Goal: Information Seeking & Learning: Learn about a topic

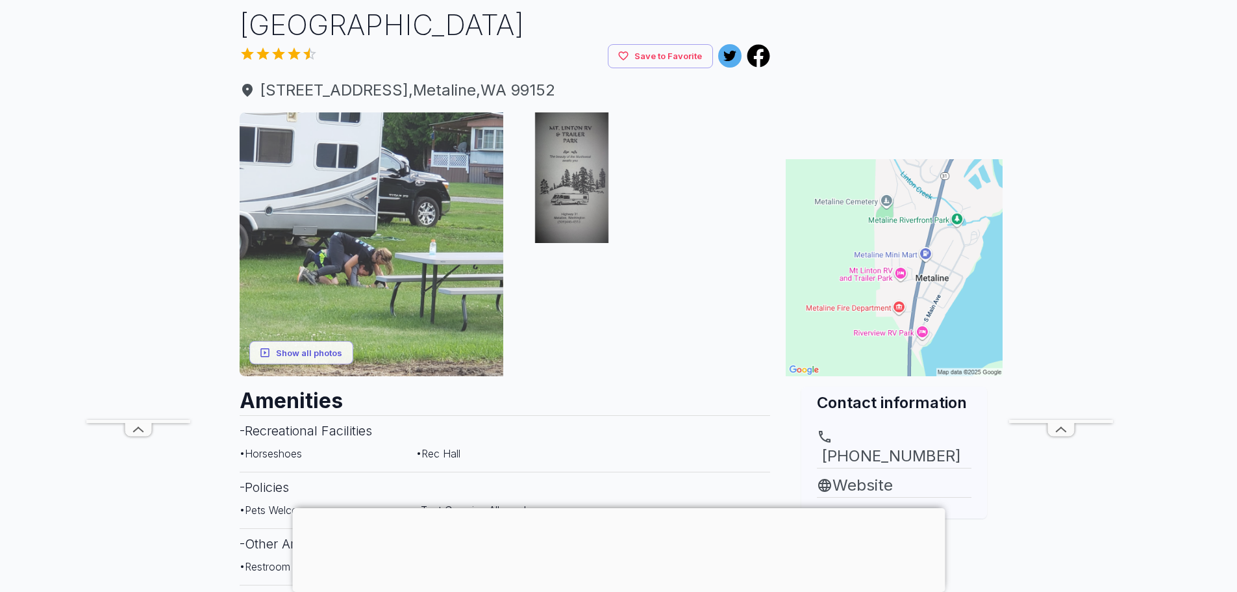
scroll to position [130, 0]
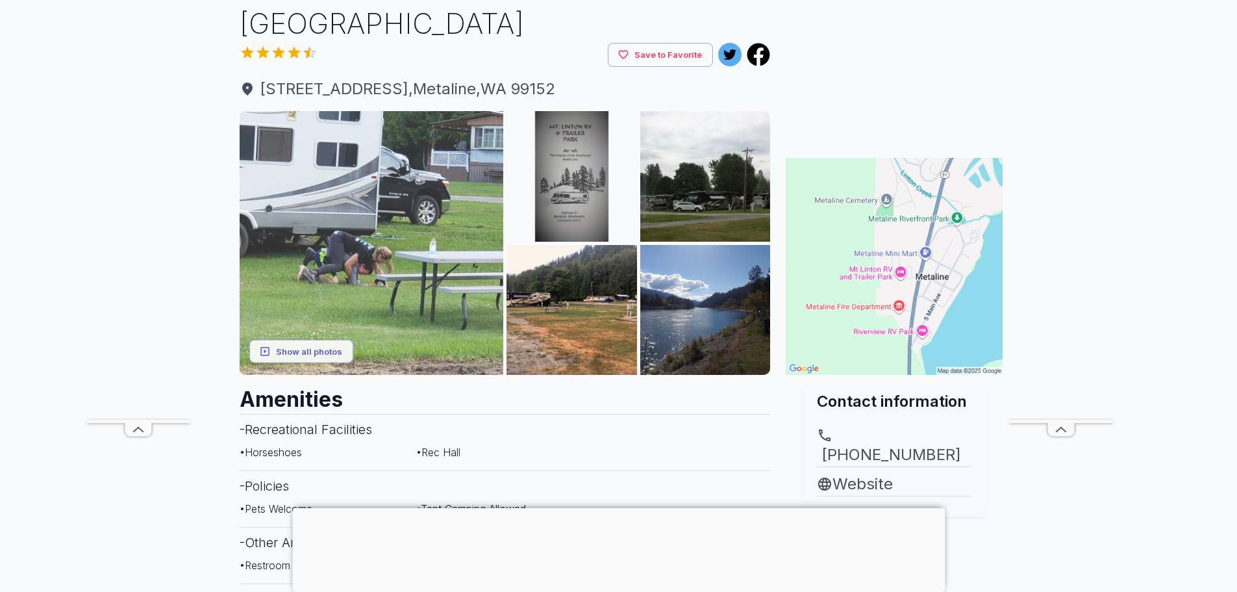
click at [430, 260] on img at bounding box center [372, 243] width 264 height 264
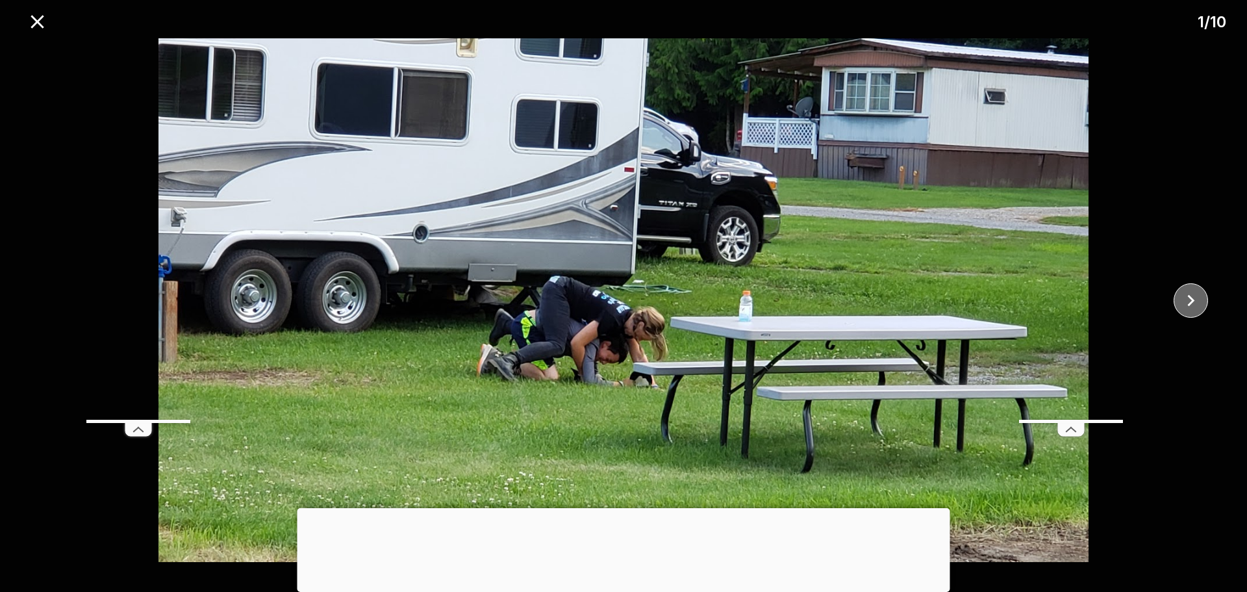
click at [1198, 305] on icon "close" at bounding box center [1191, 300] width 23 height 23
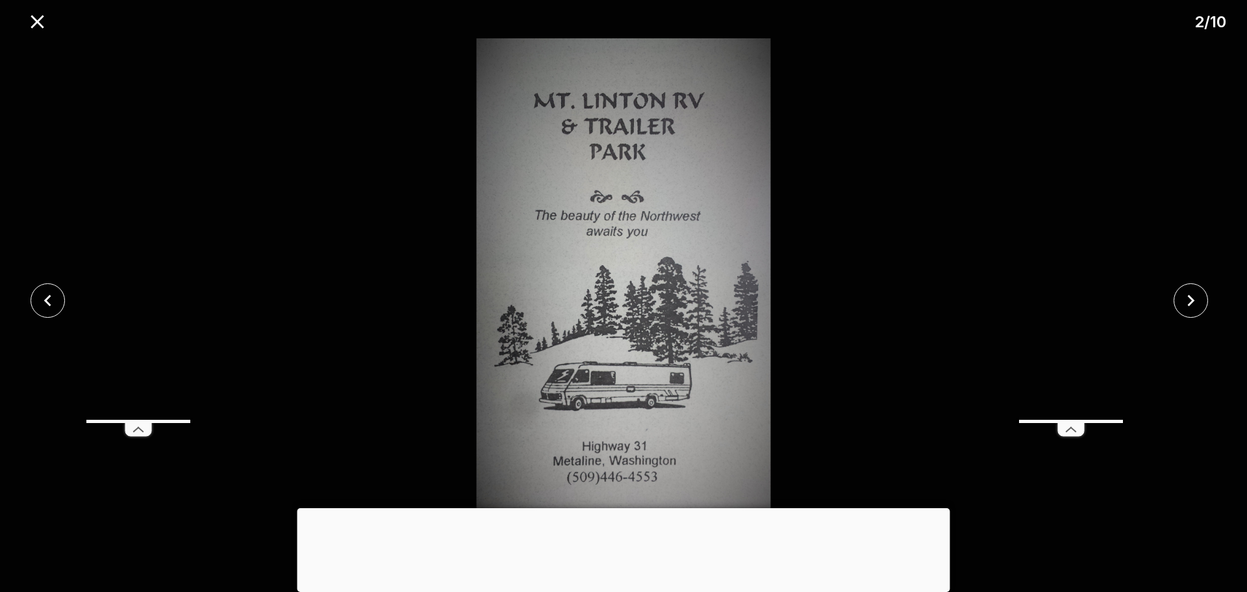
click at [133, 431] on icon at bounding box center [138, 429] width 26 height 13
click at [1078, 433] on icon at bounding box center [1071, 429] width 26 height 13
click at [618, 508] on div at bounding box center [623, 508] width 653 height 0
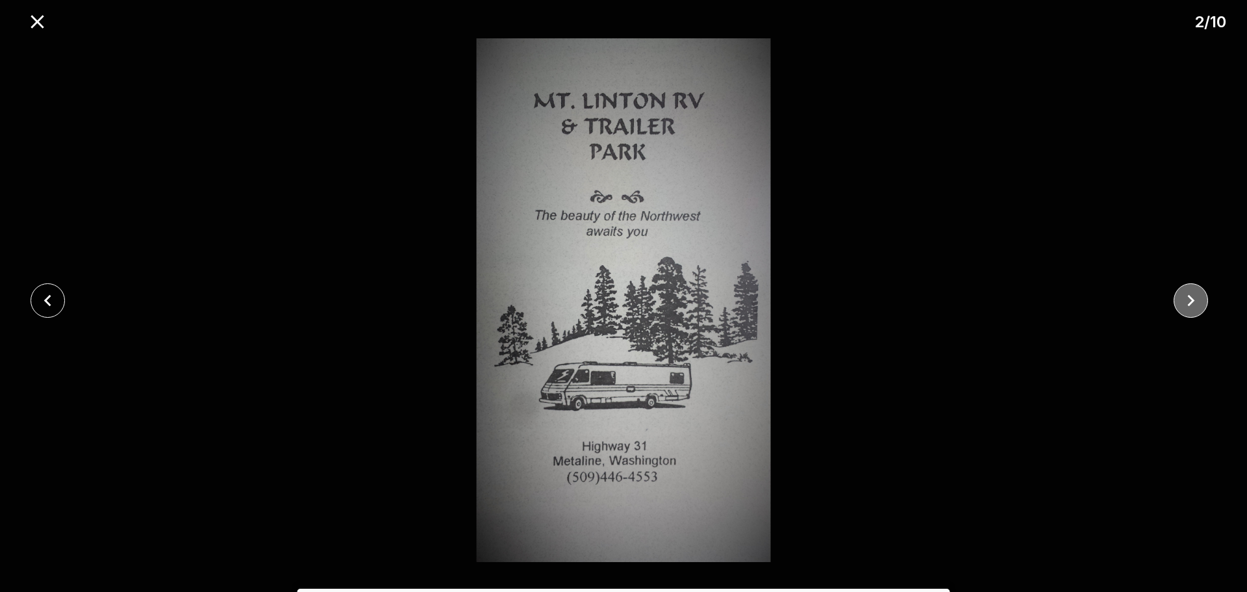
click at [1185, 305] on icon "close" at bounding box center [1191, 300] width 23 height 23
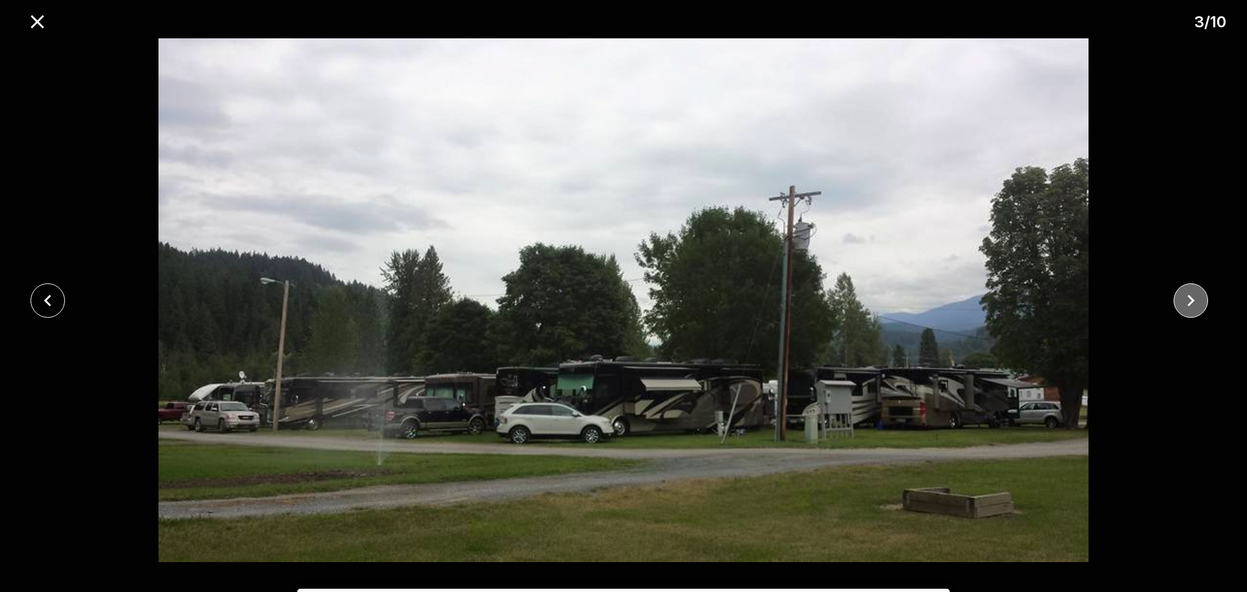
click at [1185, 305] on icon "close" at bounding box center [1191, 300] width 23 height 23
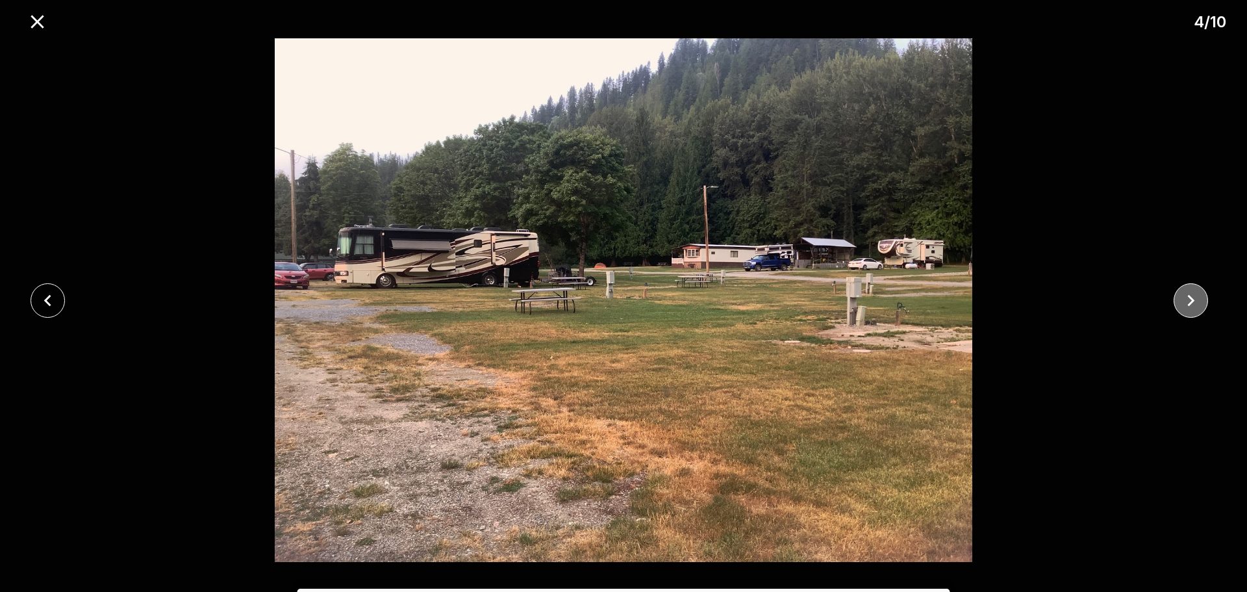
click at [1185, 305] on icon "close" at bounding box center [1191, 300] width 23 height 23
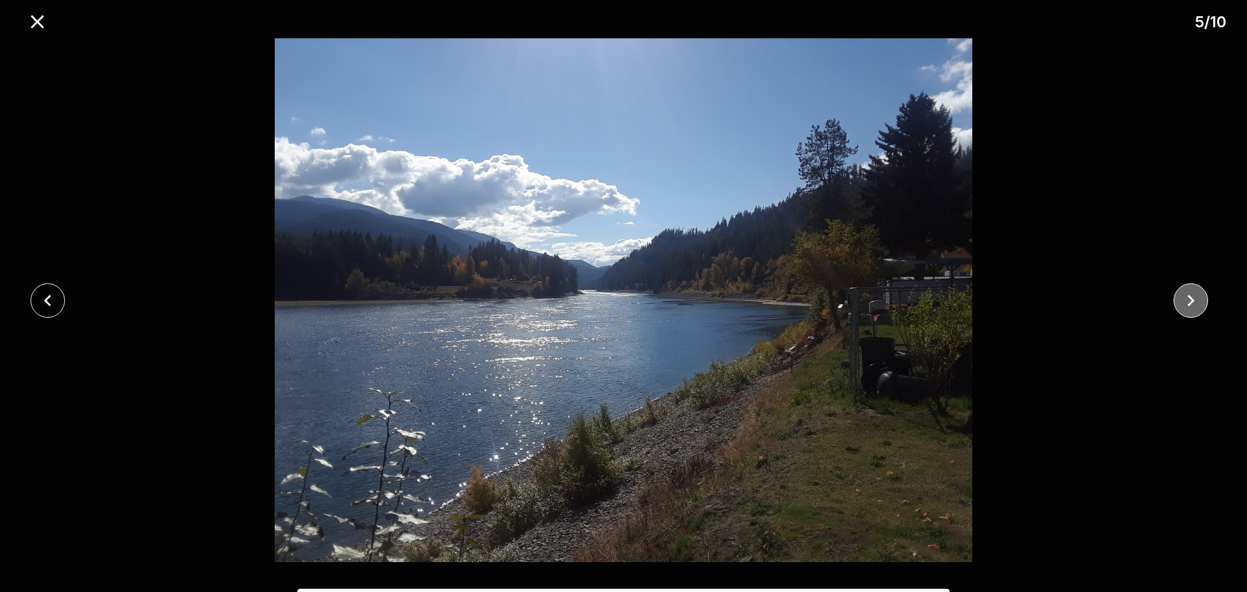
click at [1185, 305] on icon "close" at bounding box center [1191, 300] width 23 height 23
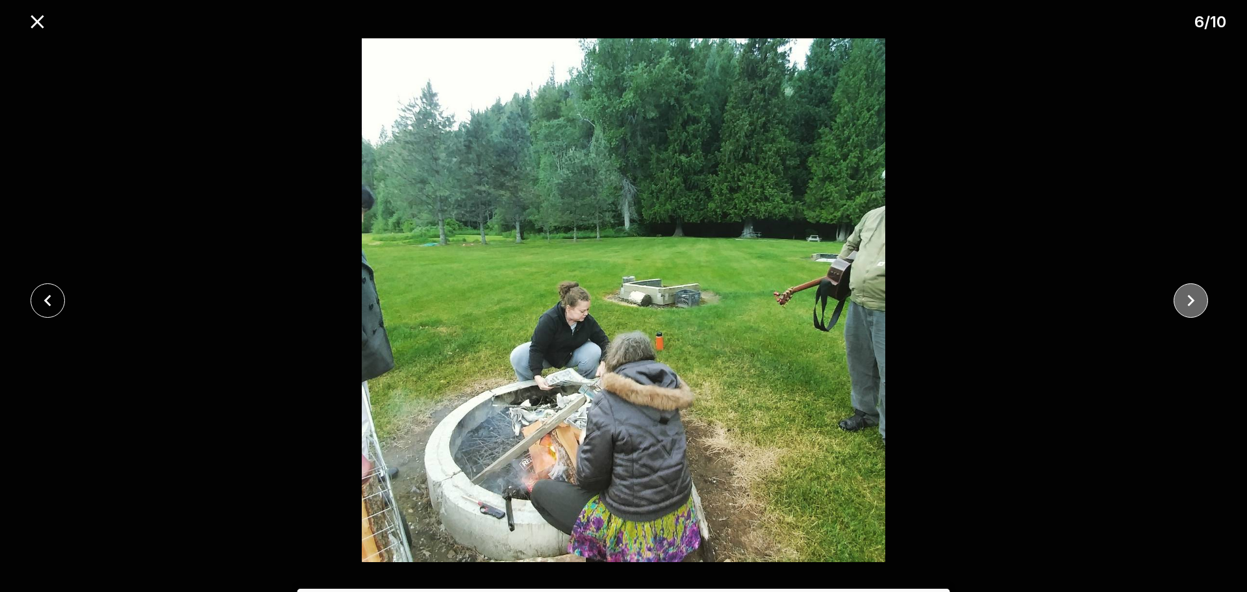
click at [1185, 305] on icon "close" at bounding box center [1191, 300] width 23 height 23
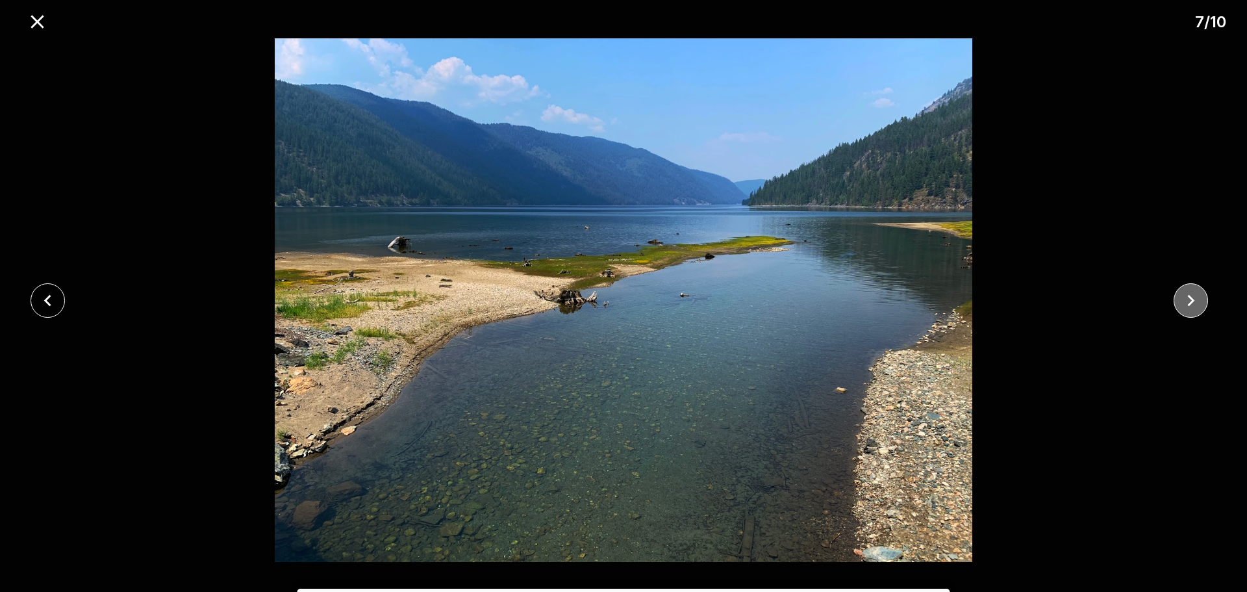
click at [1185, 305] on icon "close" at bounding box center [1191, 300] width 23 height 23
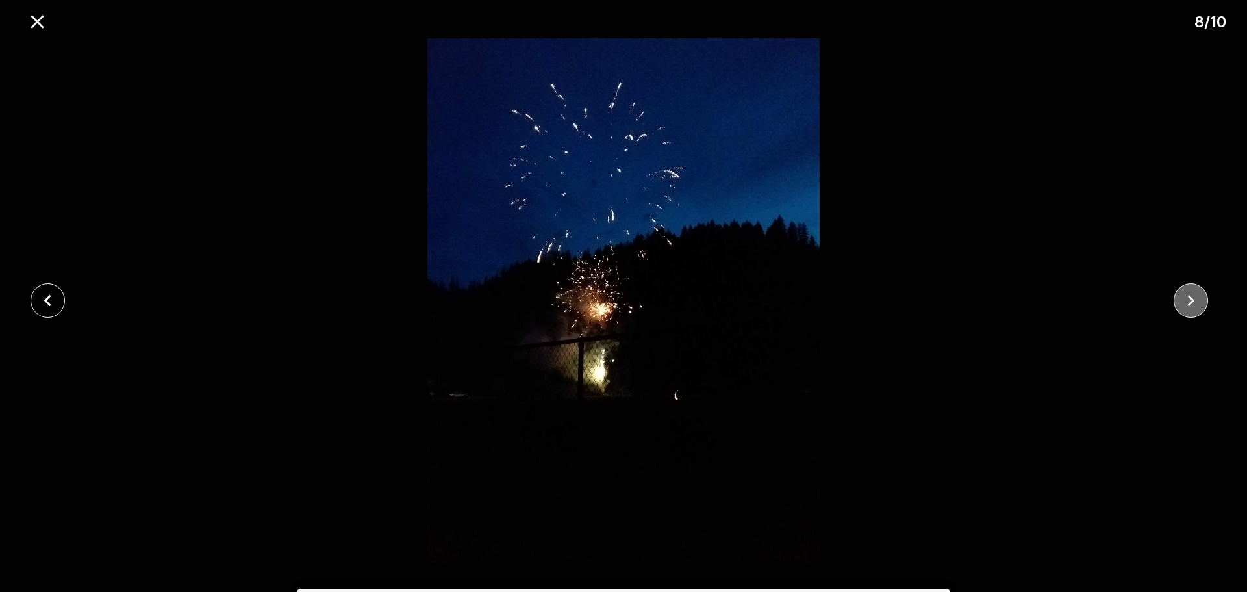
click at [1185, 305] on icon "close" at bounding box center [1191, 300] width 23 height 23
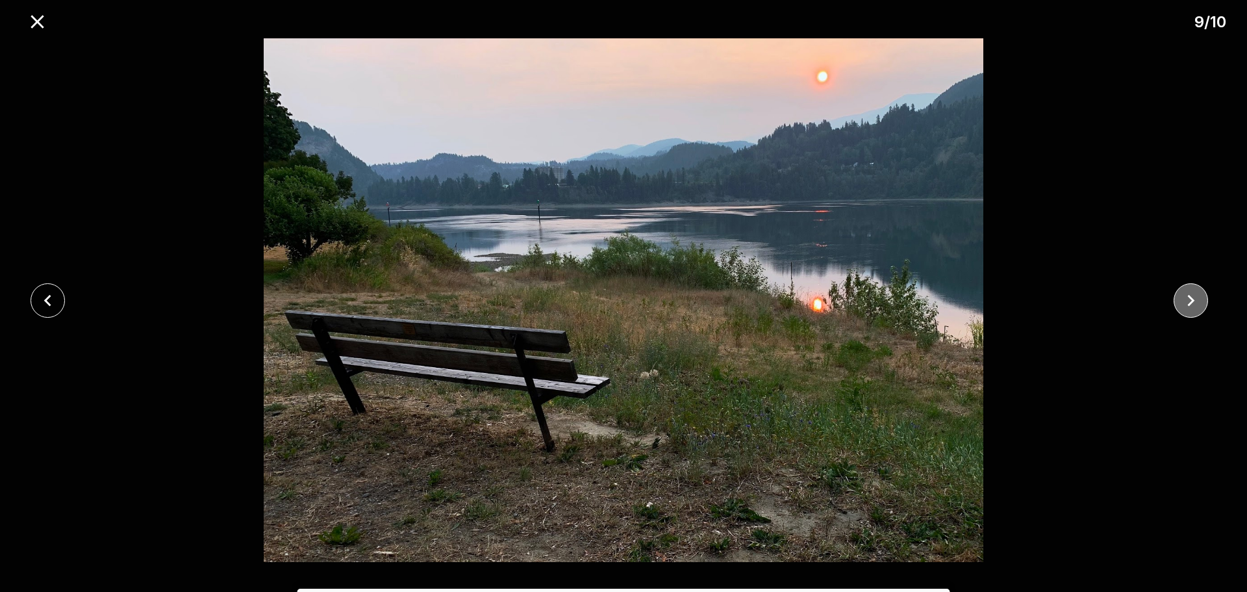
click at [1185, 305] on icon "close" at bounding box center [1191, 300] width 23 height 23
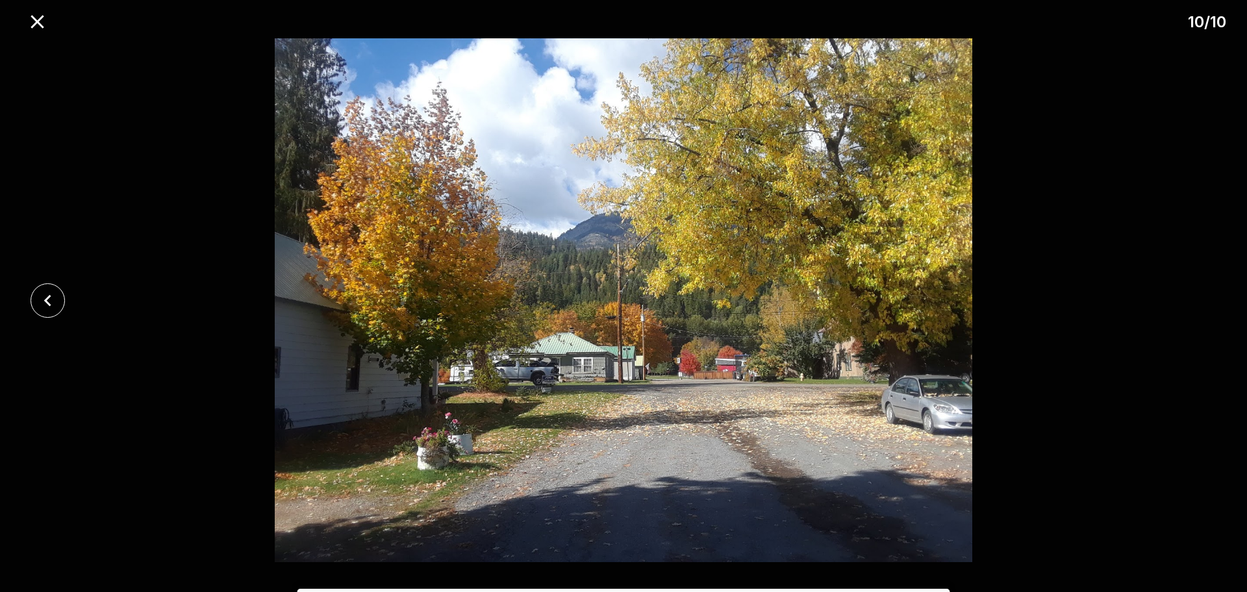
click at [1185, 305] on div at bounding box center [623, 300] width 1247 height 524
click at [35, 21] on icon "close" at bounding box center [37, 21] width 13 height 13
